Goal: Task Accomplishment & Management: Manage account settings

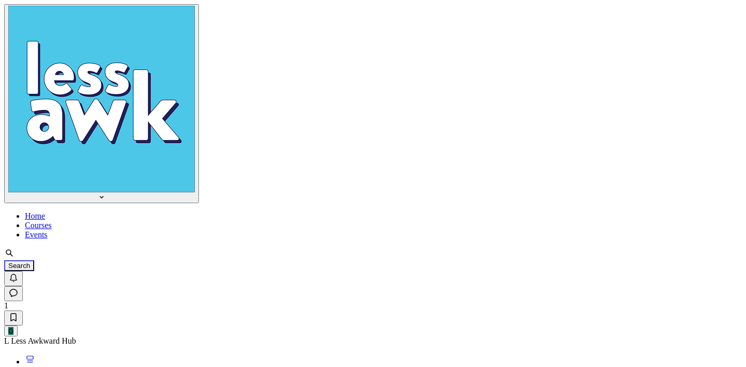
scroll to position [2811, 1983]
click at [13, 327] on div "G" at bounding box center [10, 331] width 5 height 8
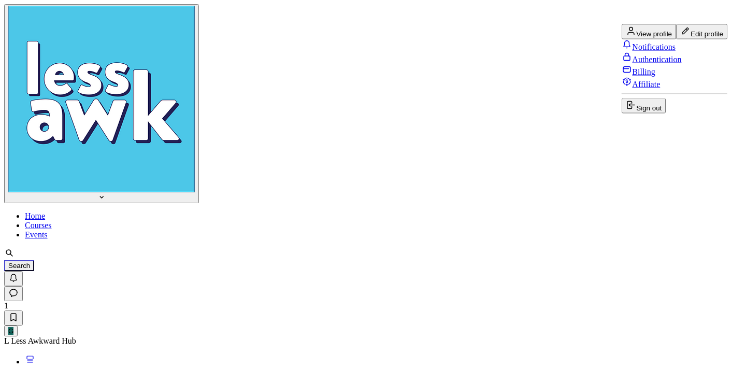
click at [658, 112] on span "Sign out" at bounding box center [648, 108] width 25 height 8
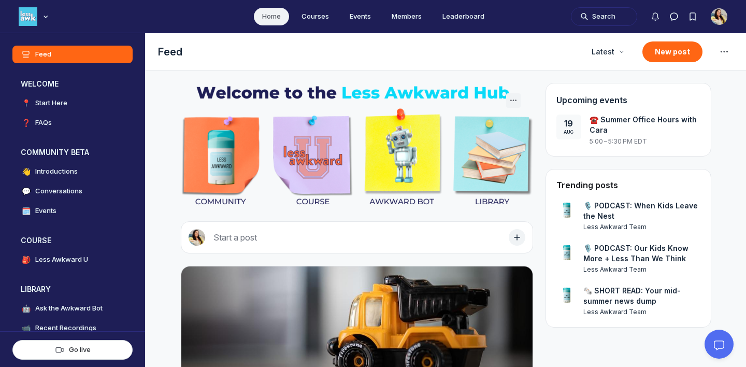
scroll to position [2648, 1983]
click at [655, 19] on icon "Notifications" at bounding box center [655, 16] width 10 height 10
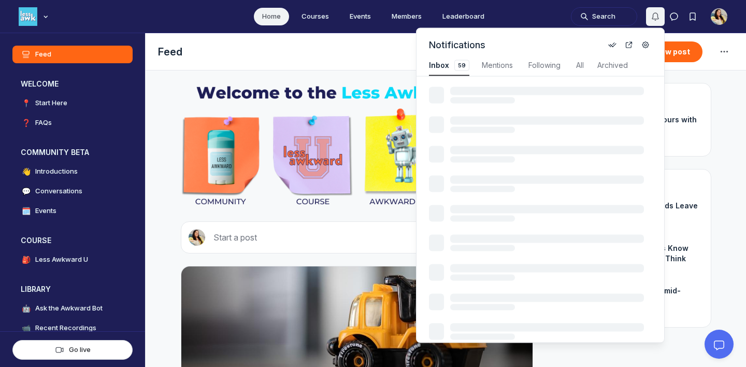
scroll to position [1402, 2209]
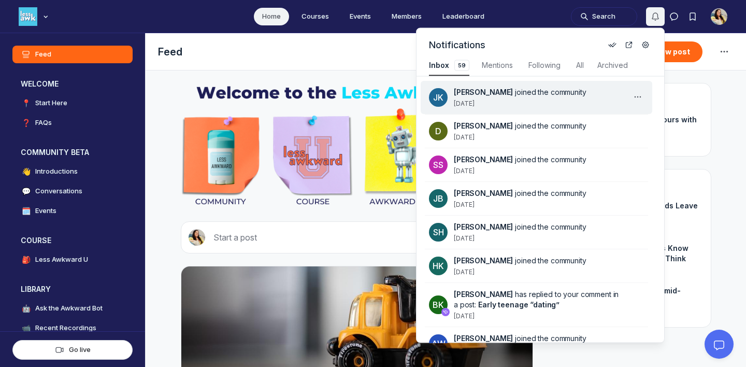
click at [568, 94] on span "joined the community" at bounding box center [550, 92] width 71 height 9
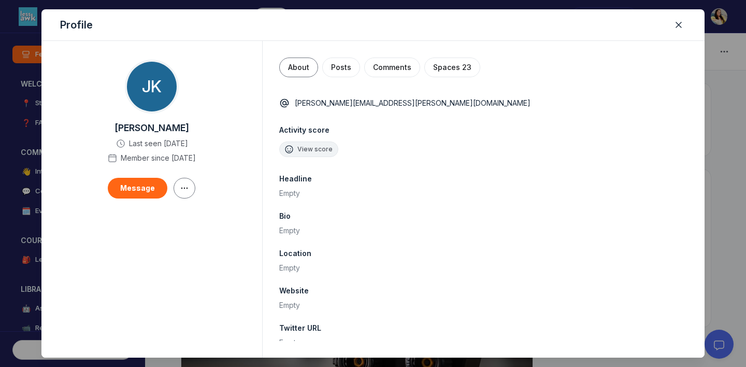
click at [40, 134] on div at bounding box center [373, 183] width 746 height 367
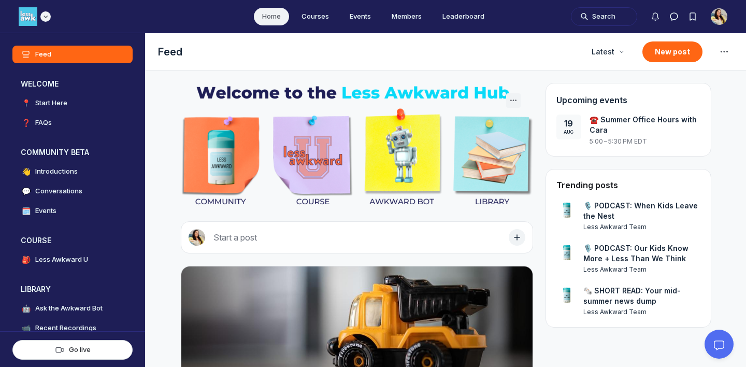
click at [49, 18] on icon "Main navigation bar" at bounding box center [45, 16] width 10 height 6
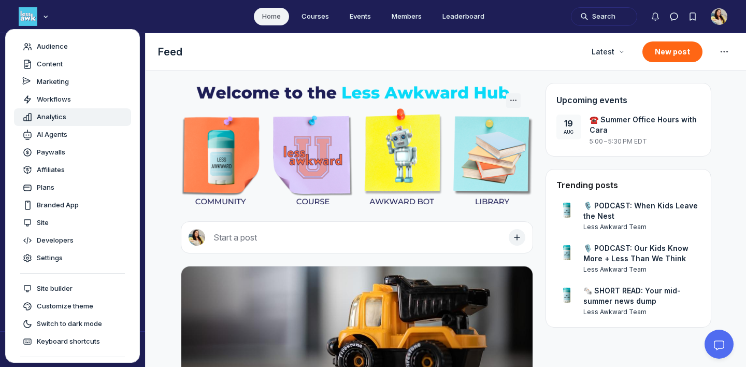
click at [57, 115] on span "Analytics" at bounding box center [52, 117] width 30 height 10
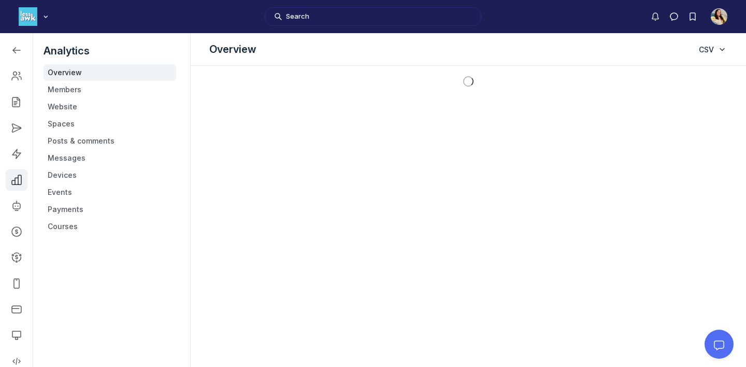
scroll to position [2809, 1475]
click at [54, 206] on link "Payments" at bounding box center [109, 209] width 133 height 17
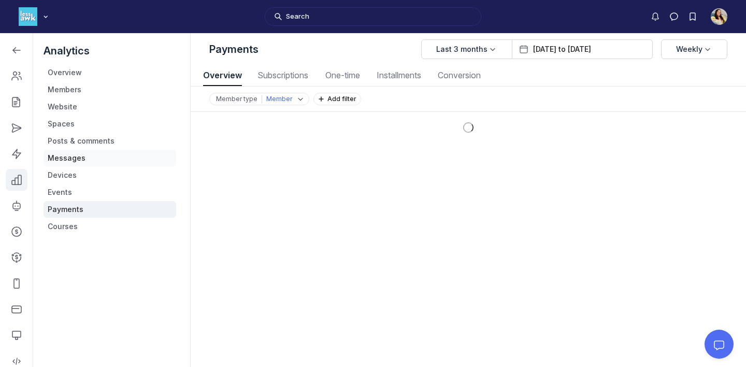
scroll to position [1402, 3716]
click at [487, 47] on span "Last 3 months" at bounding box center [461, 49] width 51 height 10
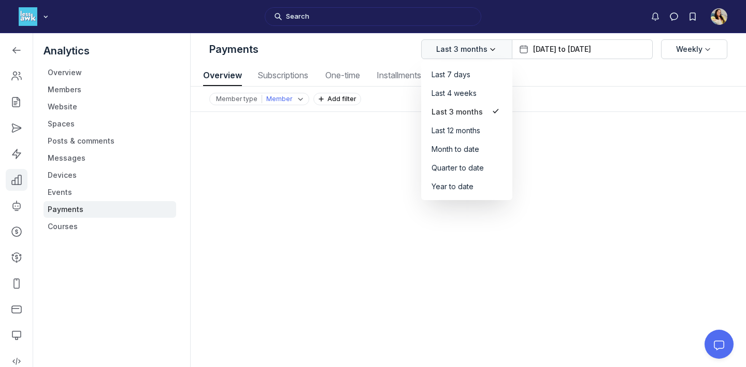
click at [572, 42] on div "[DATE] to [DATE]" at bounding box center [582, 49] width 140 height 20
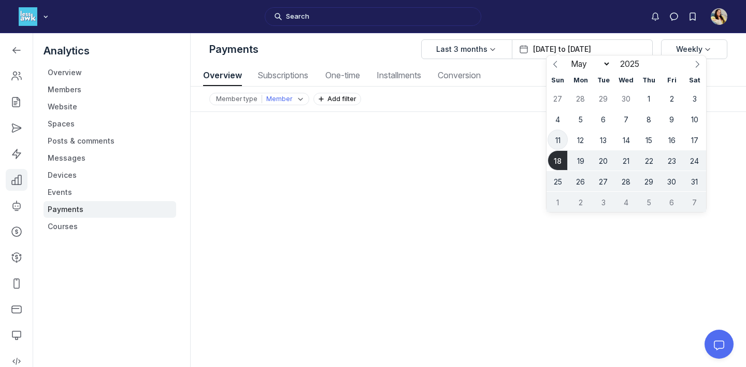
click at [562, 138] on span "11" at bounding box center [557, 139] width 20 height 20
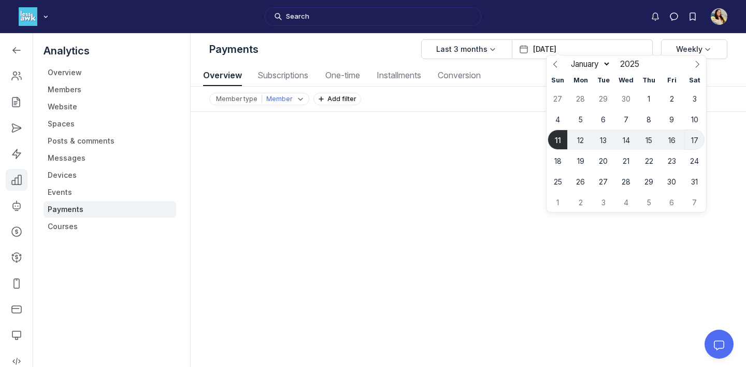
click at [699, 139] on span "17" at bounding box center [694, 139] width 20 height 20
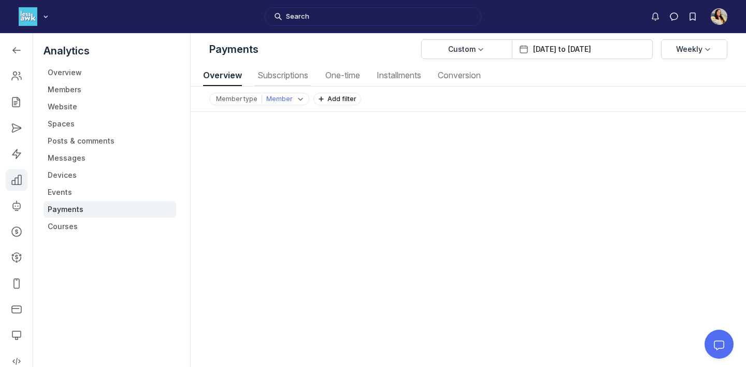
click at [277, 74] on span "Subscriptions" at bounding box center [282, 75] width 56 height 8
click at [463, 54] on button "Custom" at bounding box center [466, 49] width 91 height 20
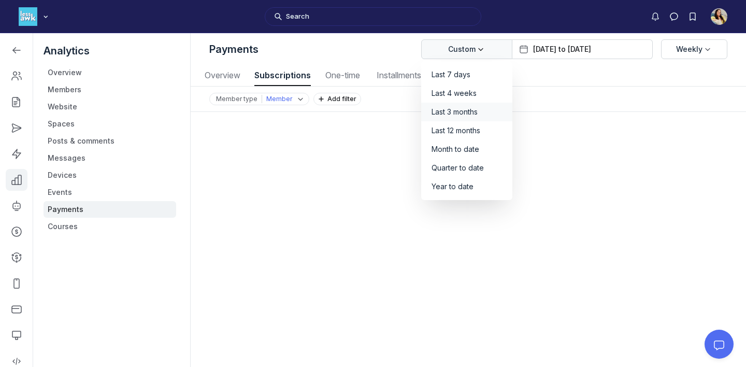
click at [477, 113] on span "Last 3 months" at bounding box center [454, 112] width 46 height 10
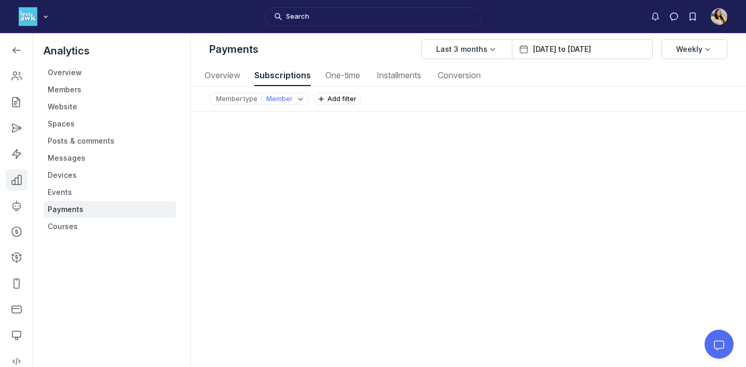
click at [548, 55] on div "[DATE] to [DATE]" at bounding box center [582, 49] width 140 height 20
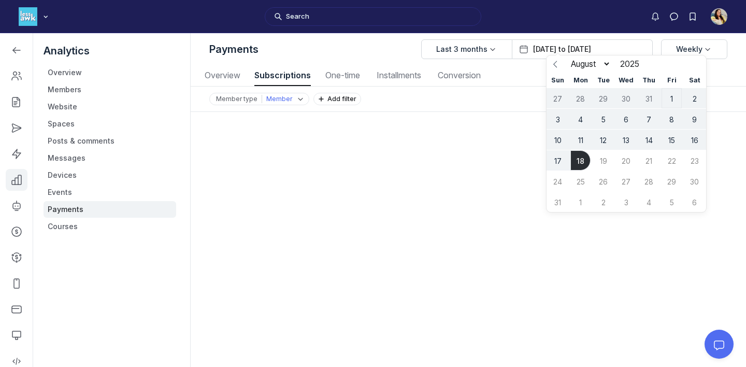
click at [675, 100] on span "1" at bounding box center [671, 98] width 20 height 20
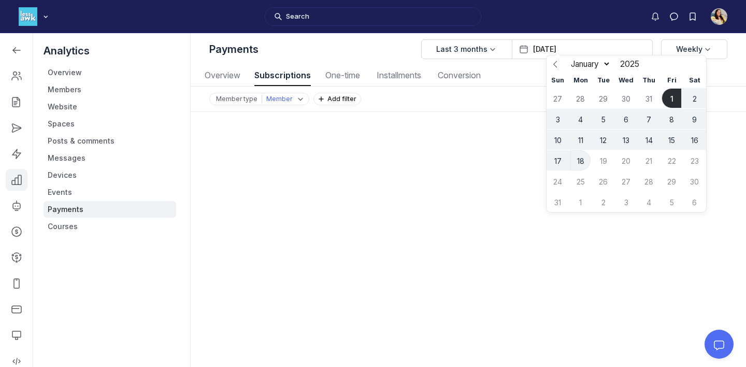
click at [580, 165] on span "18" at bounding box center [580, 160] width 20 height 20
type input "[DATE] to [DATE]"
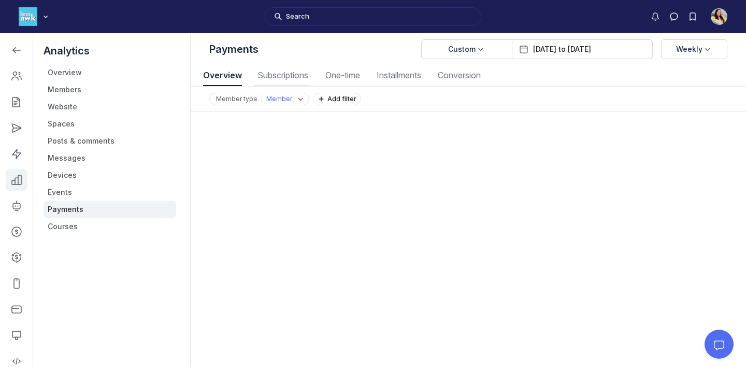
click at [288, 74] on span "Subscriptions" at bounding box center [282, 75] width 56 height 8
